Goal: Transaction & Acquisition: Download file/media

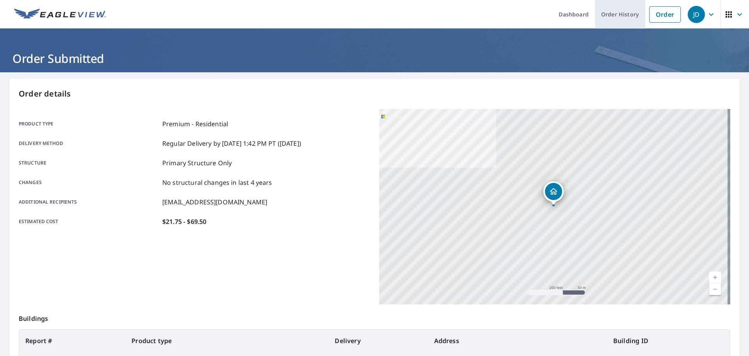
click at [613, 15] on link "Order History" at bounding box center [620, 14] width 50 height 28
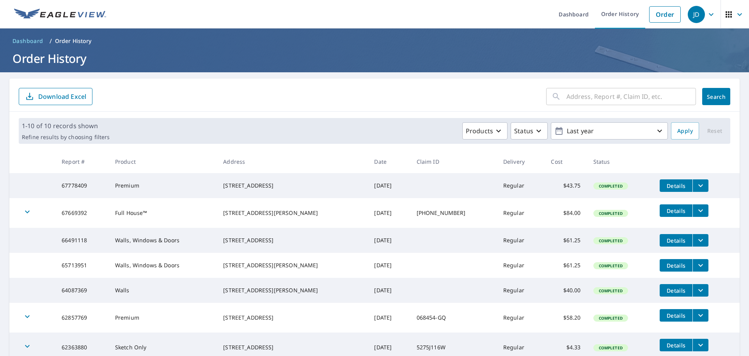
click at [696, 188] on icon "filesDropdownBtn-67778409" at bounding box center [700, 185] width 9 height 9
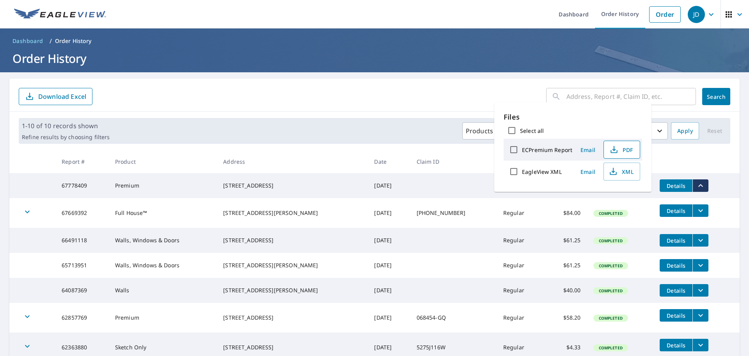
click at [618, 154] on icon "button" at bounding box center [614, 149] width 9 height 9
click at [429, 90] on form "​ Search Download Excel" at bounding box center [375, 96] width 712 height 17
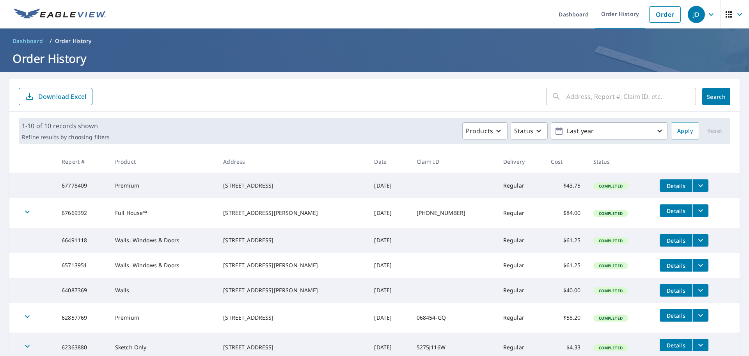
click at [696, 213] on icon "filesDropdownBtn-67669392" at bounding box center [700, 210] width 9 height 9
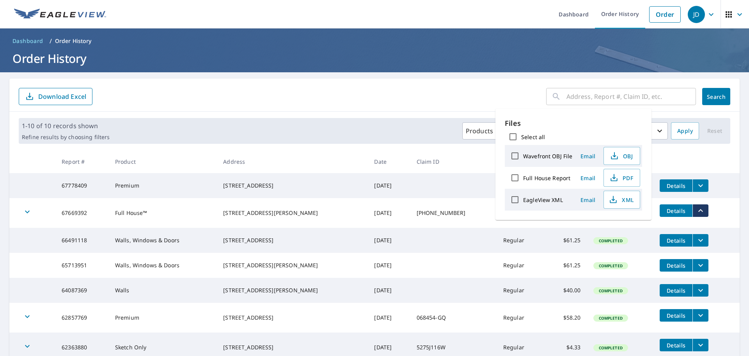
click at [514, 137] on input "Select all" at bounding box center [513, 136] width 16 height 16
checkbox input "true"
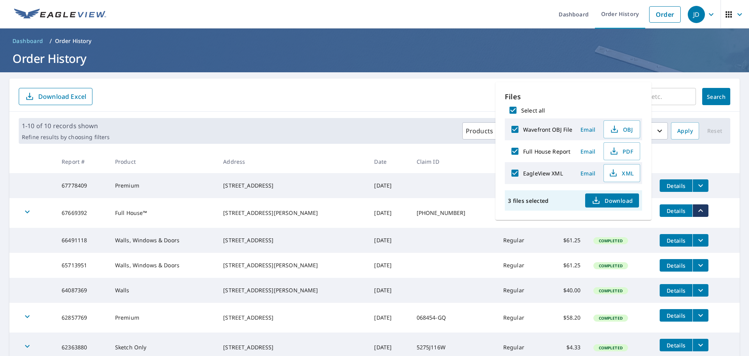
click at [512, 110] on input "Select all" at bounding box center [513, 110] width 16 height 16
checkbox input "false"
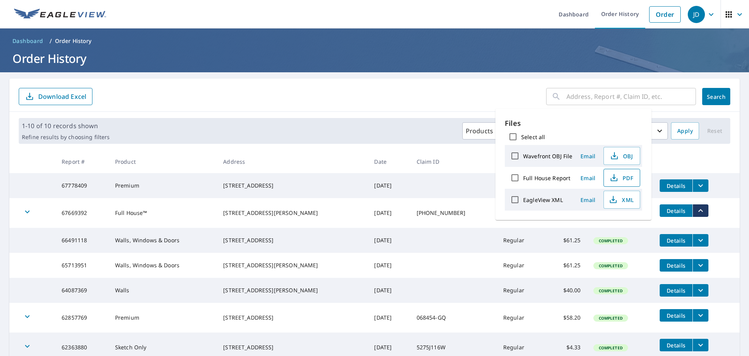
click at [624, 178] on span "PDF" at bounding box center [621, 177] width 25 height 9
click at [626, 156] on span "OBJ" at bounding box center [621, 155] width 25 height 9
click at [625, 200] on span "XML" at bounding box center [621, 199] width 25 height 9
